Goal: Navigation & Orientation: Find specific page/section

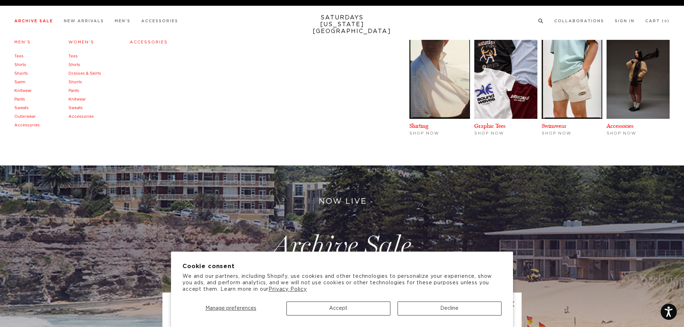
click at [20, 56] on link "Tees" at bounding box center [18, 56] width 9 height 4
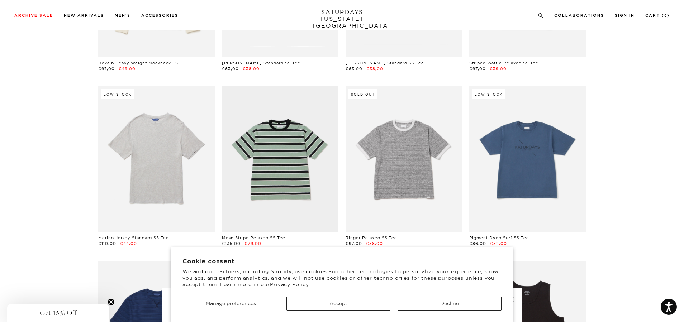
scroll to position [394, 0]
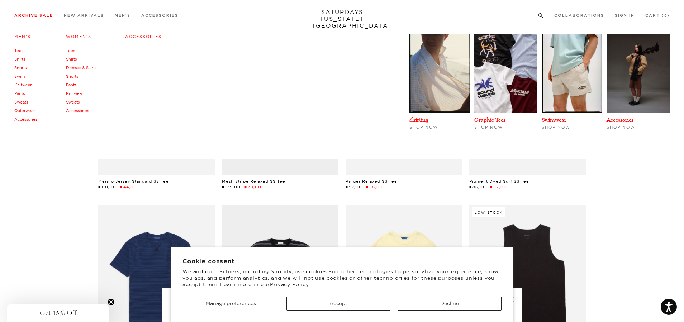
click at [29, 86] on link "Knitwear" at bounding box center [22, 84] width 17 height 5
